Goal: Task Accomplishment & Management: Complete application form

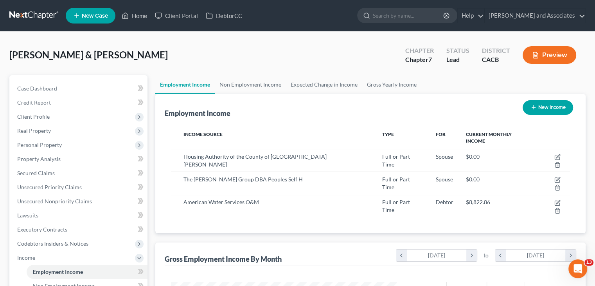
scroll to position [139, 241]
click at [47, 12] on link at bounding box center [34, 16] width 50 height 14
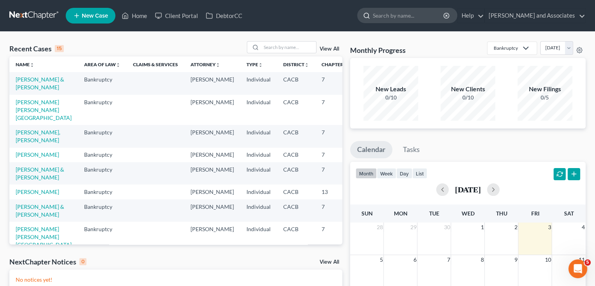
click at [385, 14] on input "search" at bounding box center [409, 15] width 72 height 14
type input "MARTHA"
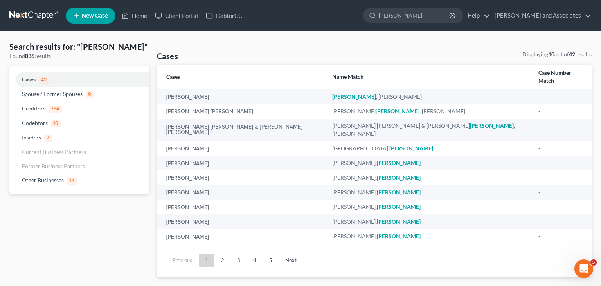
click at [48, 16] on link at bounding box center [34, 16] width 50 height 14
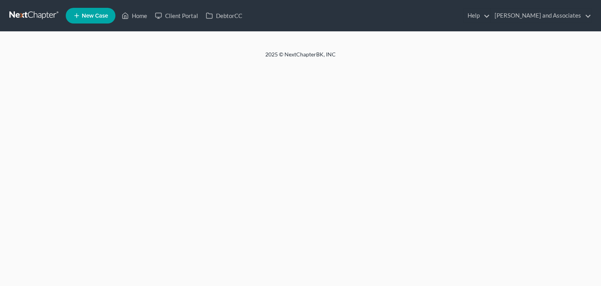
click at [90, 18] on new-legal-case-button "New Case" at bounding box center [91, 16] width 50 height 16
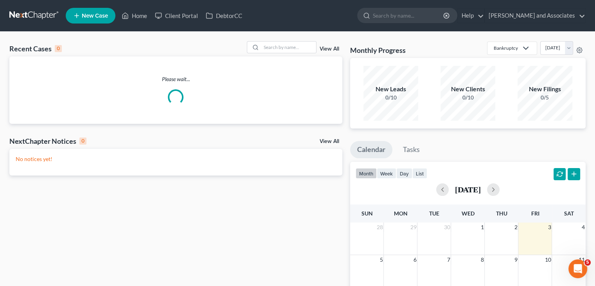
click at [91, 14] on span "New Case" at bounding box center [95, 16] width 26 height 6
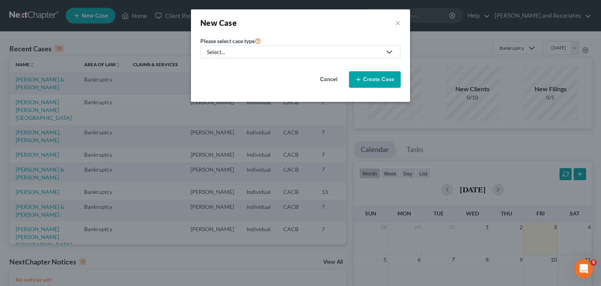
click at [246, 53] on div "Select..." at bounding box center [294, 52] width 175 height 8
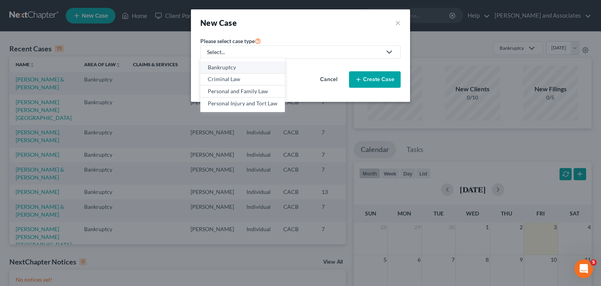
click at [236, 70] on div "Bankruptcy" at bounding box center [243, 67] width 70 height 8
select select "7"
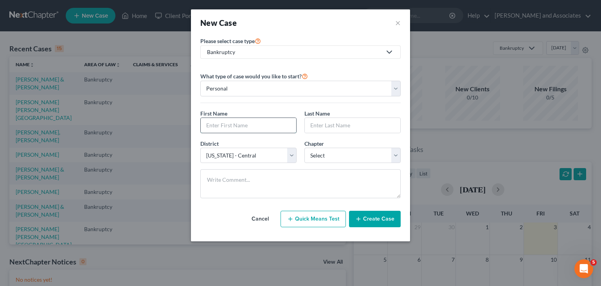
click at [260, 129] on input "text" at bounding box center [248, 125] width 95 height 15
type input "m"
type input "Martha"
click at [352, 127] on input "text" at bounding box center [352, 125] width 95 height 15
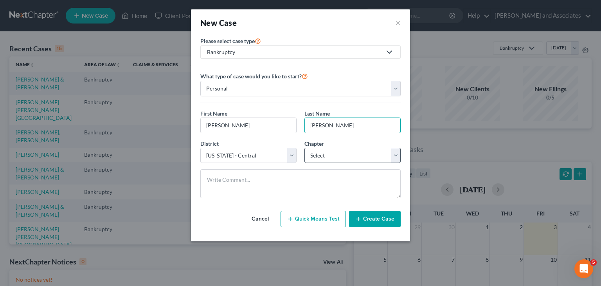
type input "Gil Lopez"
click at [354, 150] on select "Select 7 11 12 13" at bounding box center [352, 156] width 96 height 16
select select "0"
click at [304, 148] on select "Select 7 11 12 13" at bounding box center [352, 156] width 96 height 16
click at [365, 219] on button "Create Case" at bounding box center [375, 219] width 52 height 16
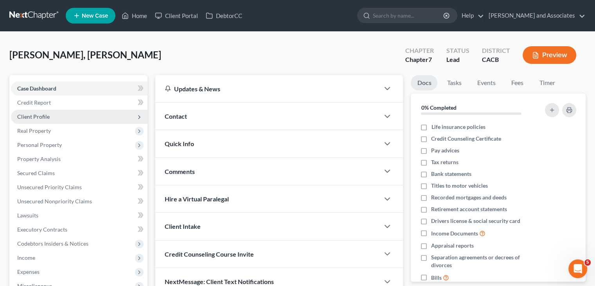
click at [83, 112] on span "Client Profile" at bounding box center [79, 117] width 137 height 14
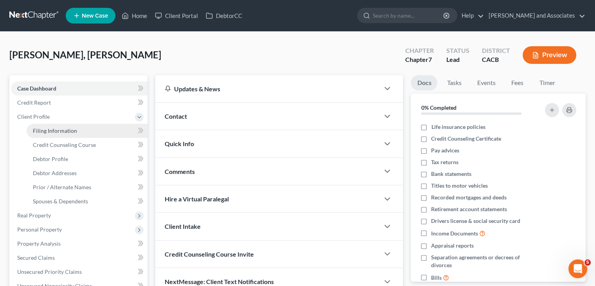
click at [76, 131] on link "Filing Information" at bounding box center [87, 131] width 121 height 14
select select "1"
select select "0"
select select "7"
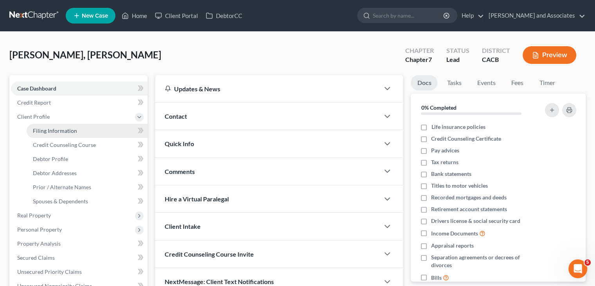
select select "4"
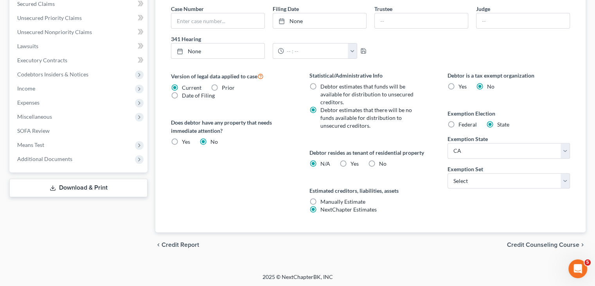
scroll to position [19, 0]
